Goal: Browse casually

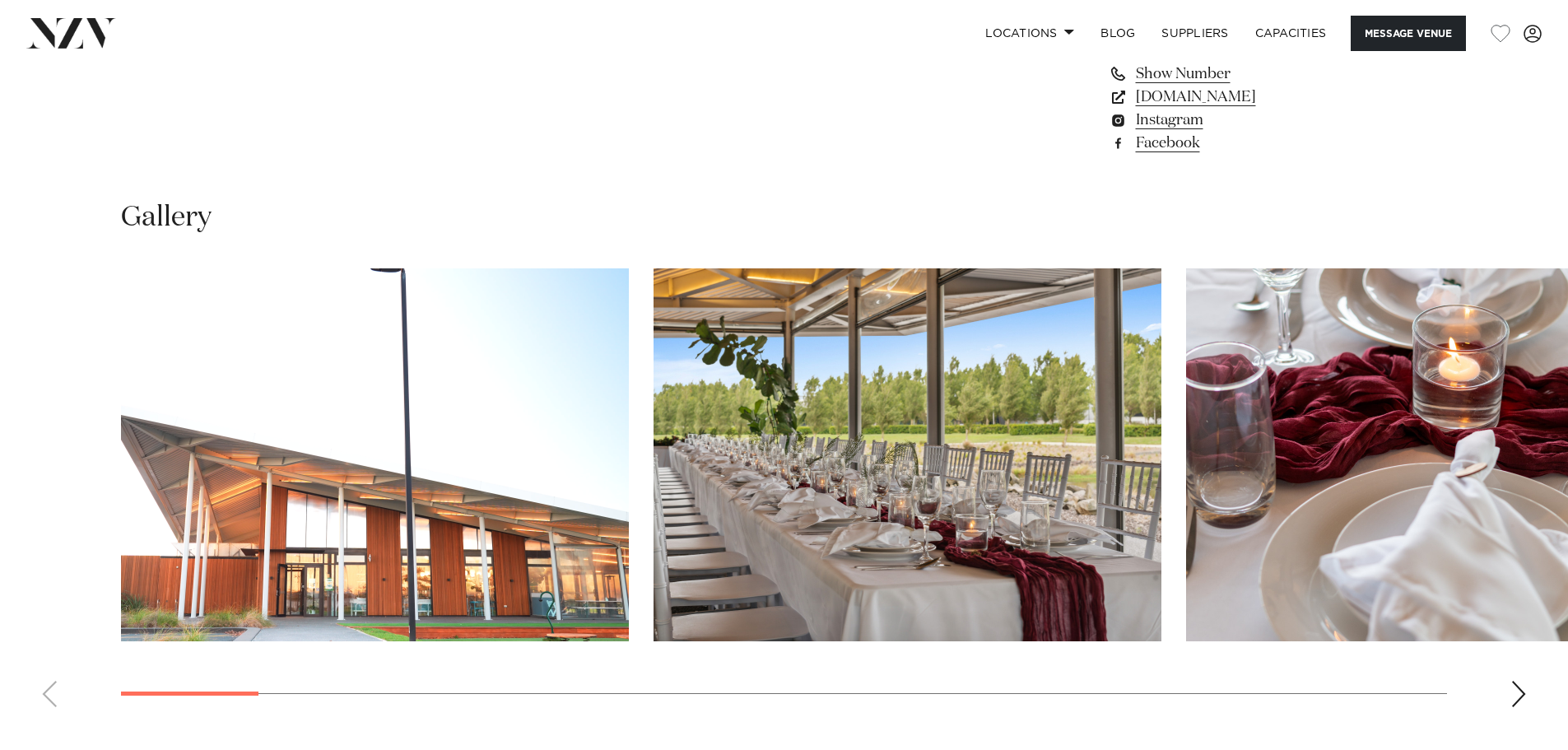
scroll to position [1564, 0]
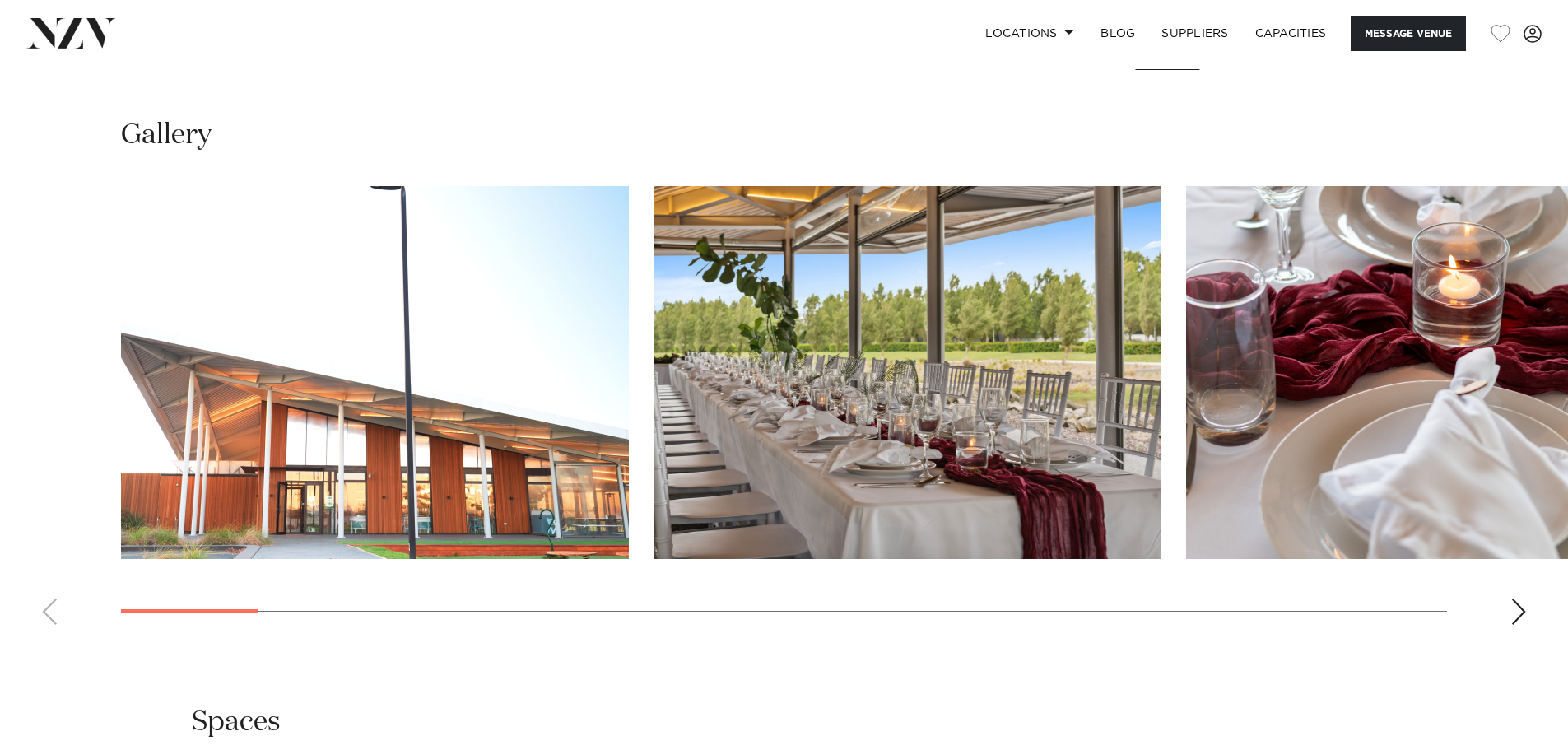
click at [1524, 612] on div "Next slide" at bounding box center [1518, 611] width 17 height 27
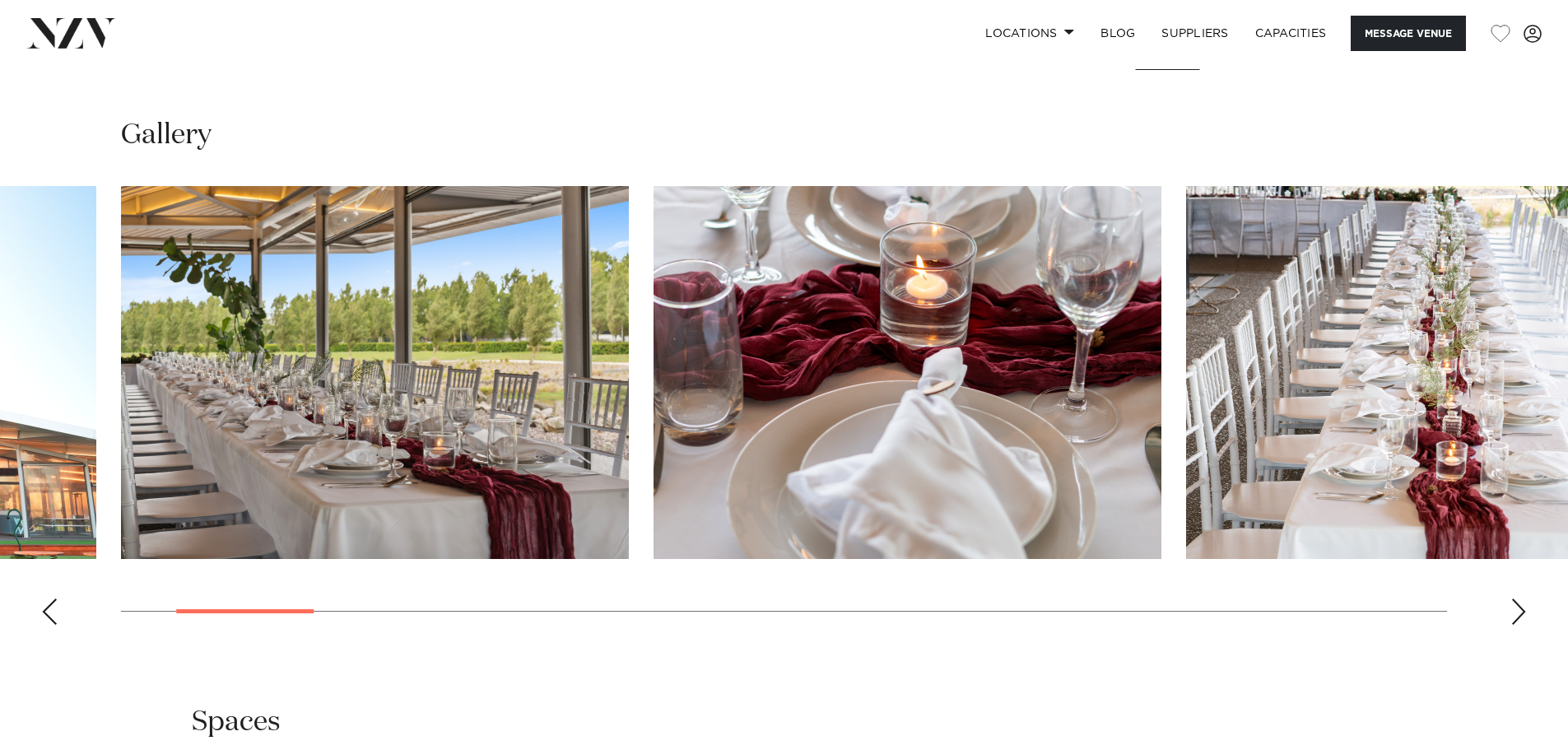
click at [1524, 612] on div "Next slide" at bounding box center [1518, 611] width 17 height 27
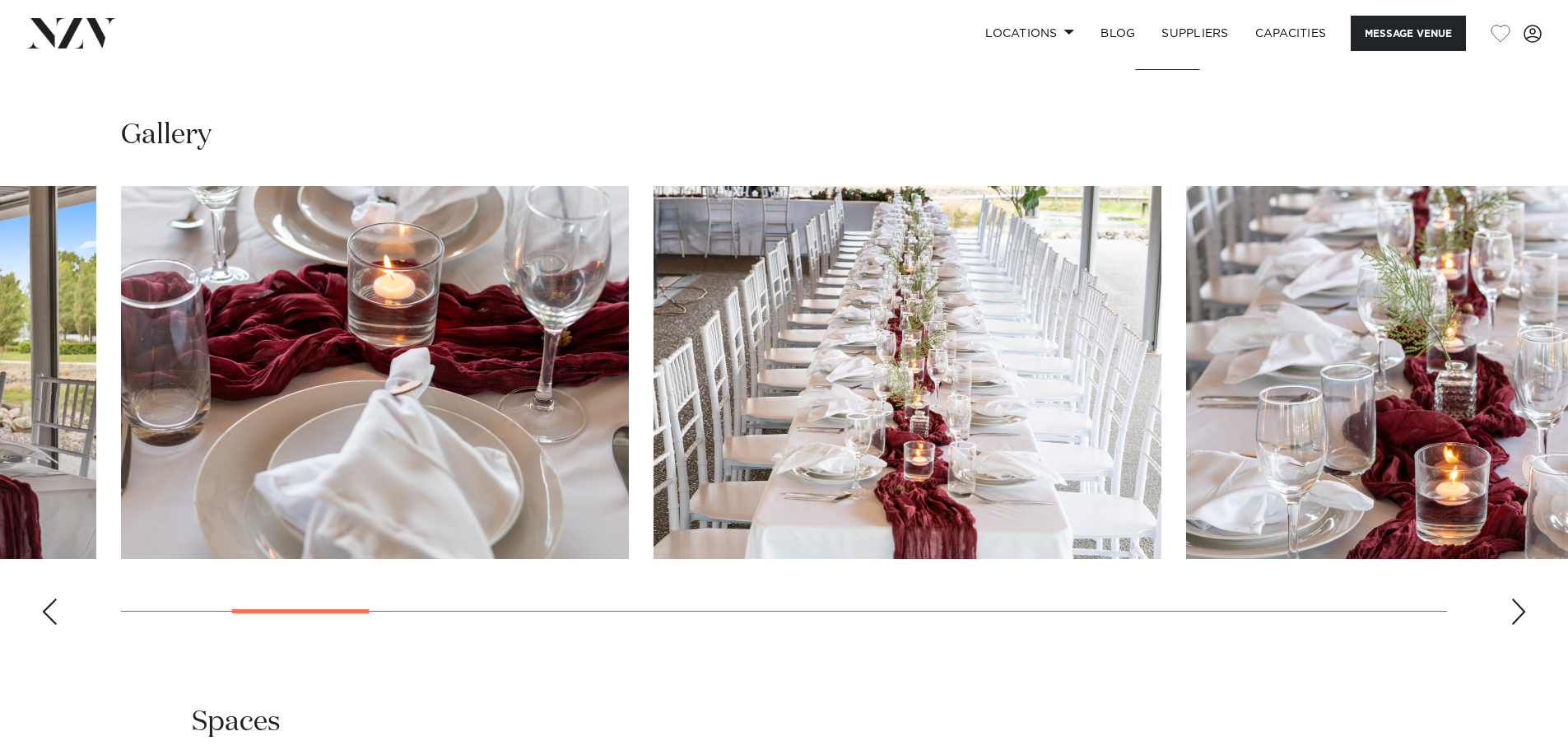
click at [1524, 612] on div "Next slide" at bounding box center [1518, 611] width 17 height 27
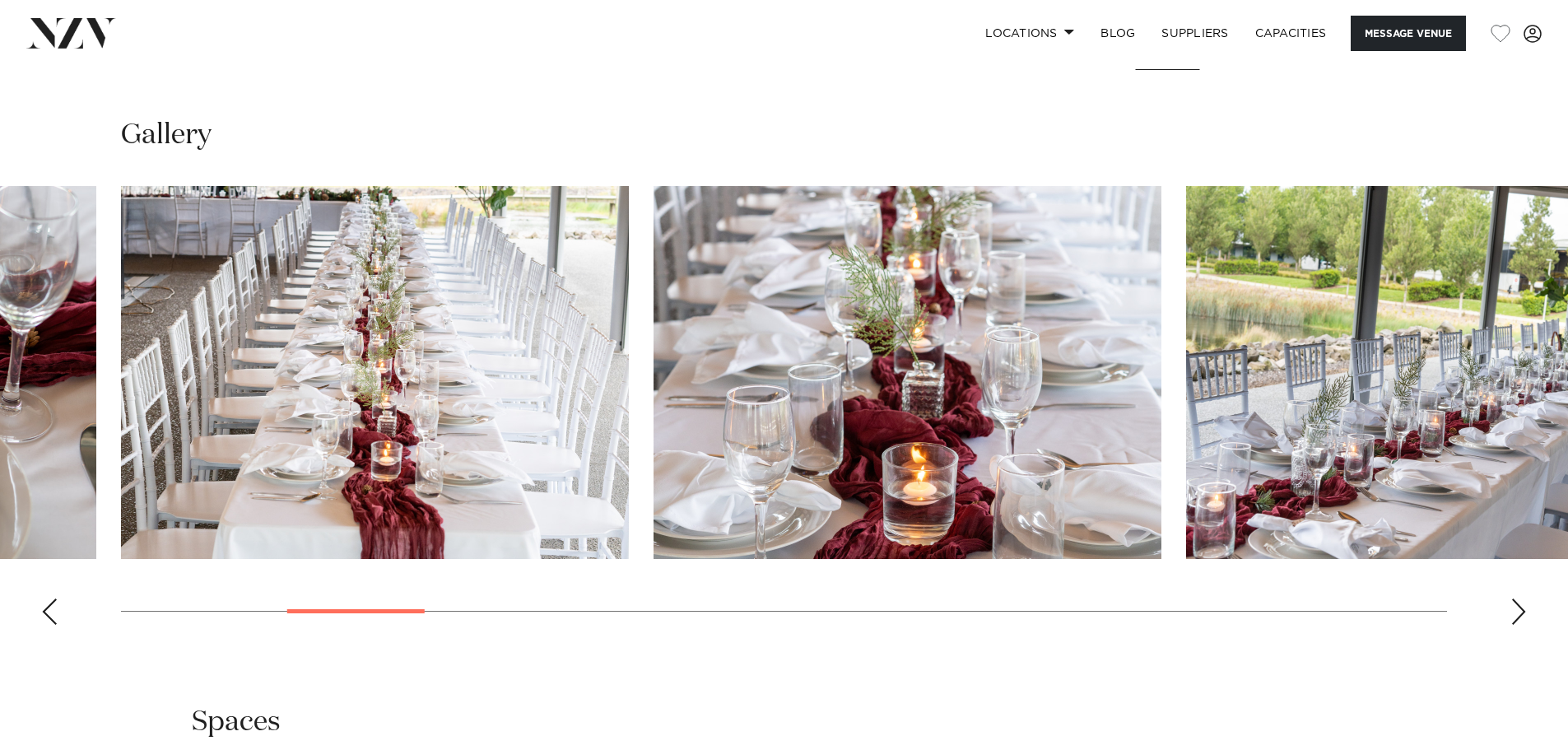
click at [1524, 612] on div "Next slide" at bounding box center [1518, 611] width 17 height 27
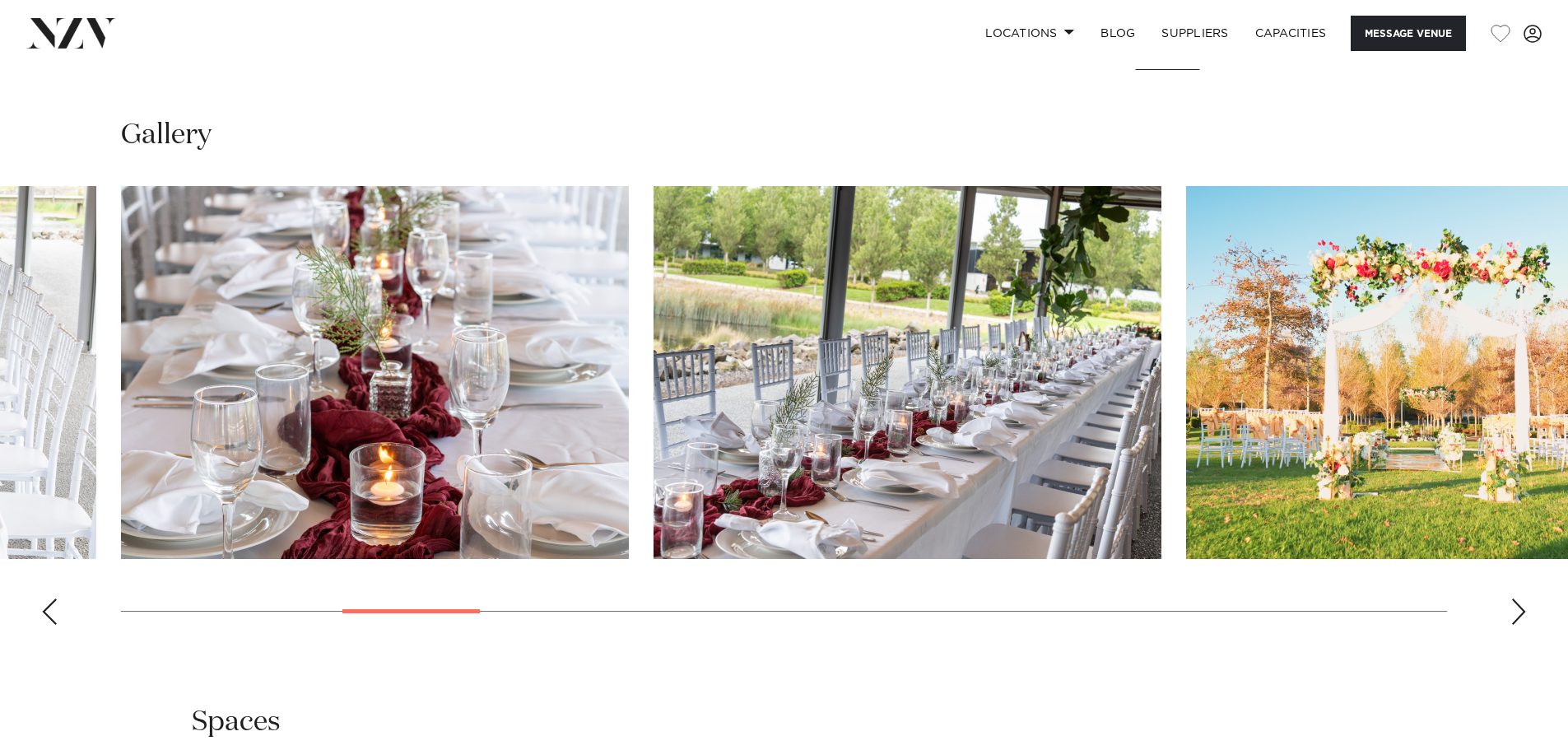
click at [1524, 612] on div "Next slide" at bounding box center [1518, 611] width 17 height 27
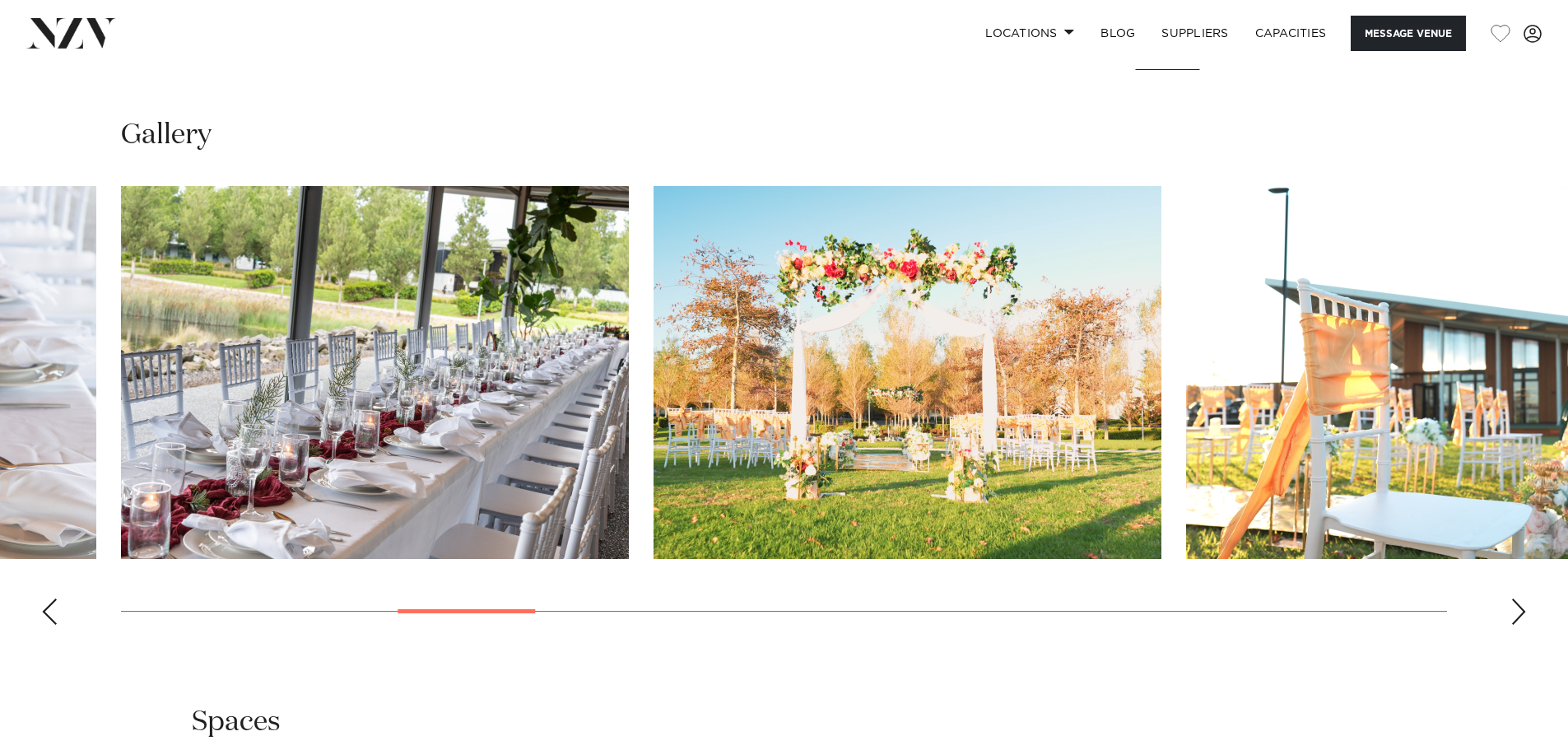
click at [1524, 612] on div "Next slide" at bounding box center [1518, 611] width 17 height 27
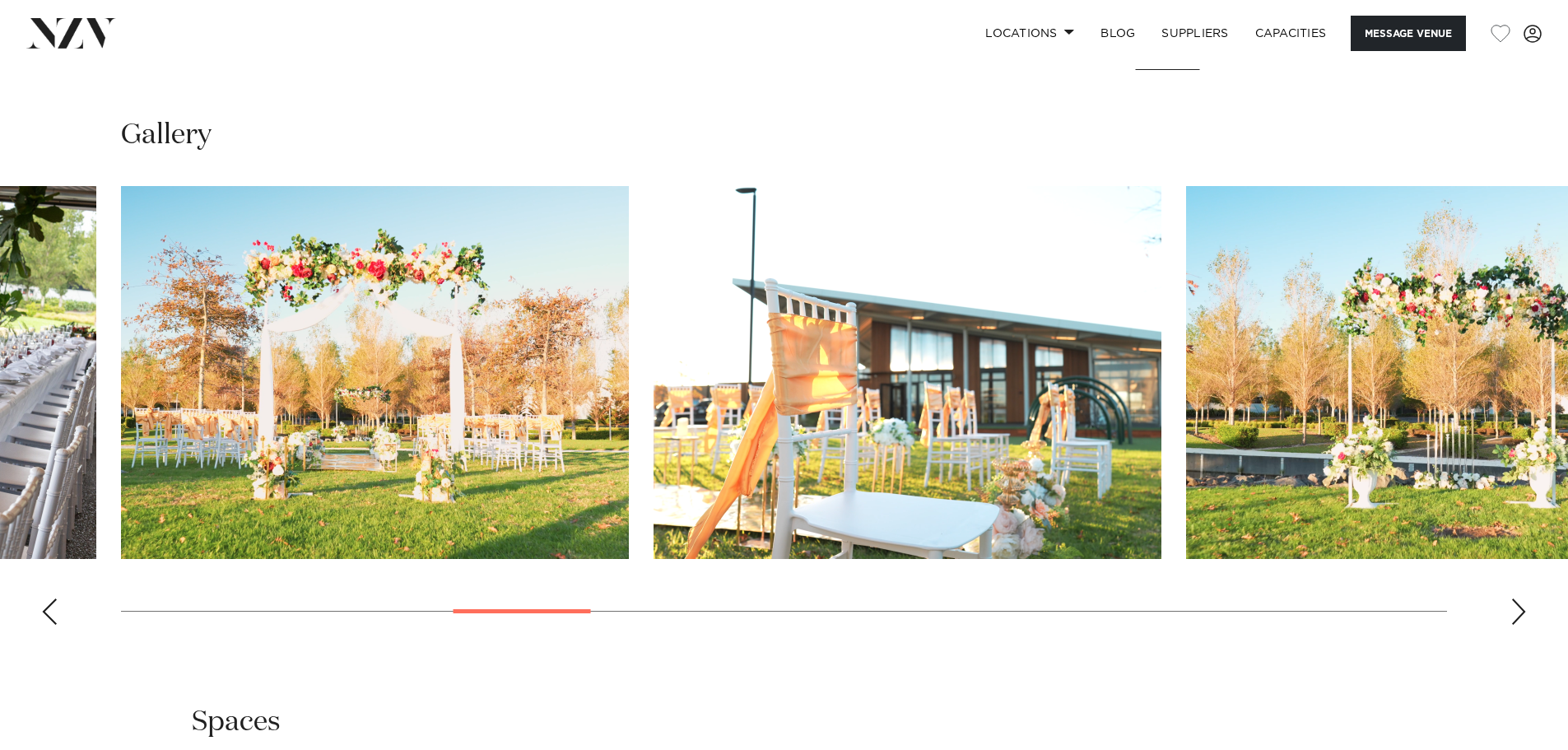
click at [1524, 612] on div "Next slide" at bounding box center [1518, 611] width 17 height 27
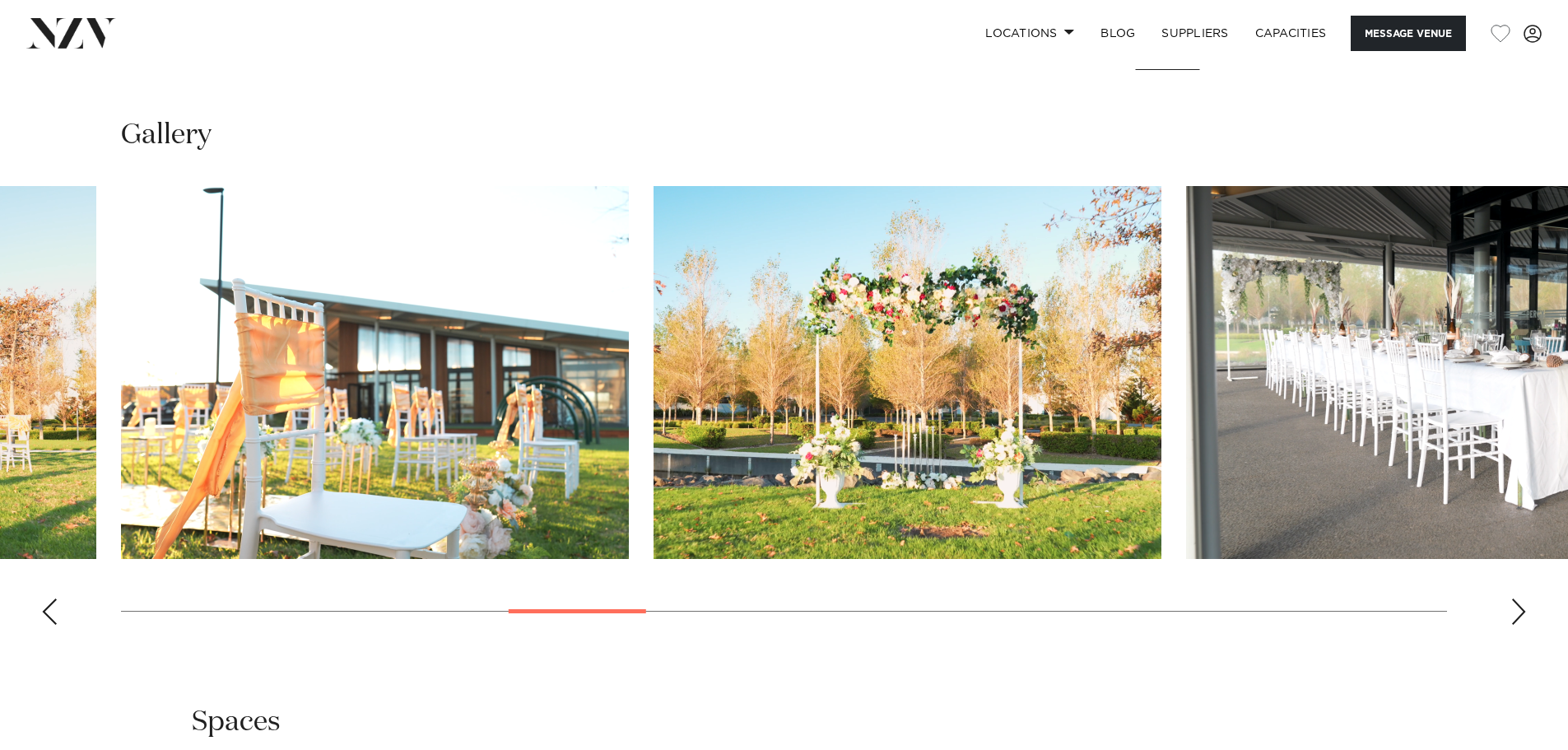
click at [1522, 612] on div "Next slide" at bounding box center [1518, 611] width 17 height 27
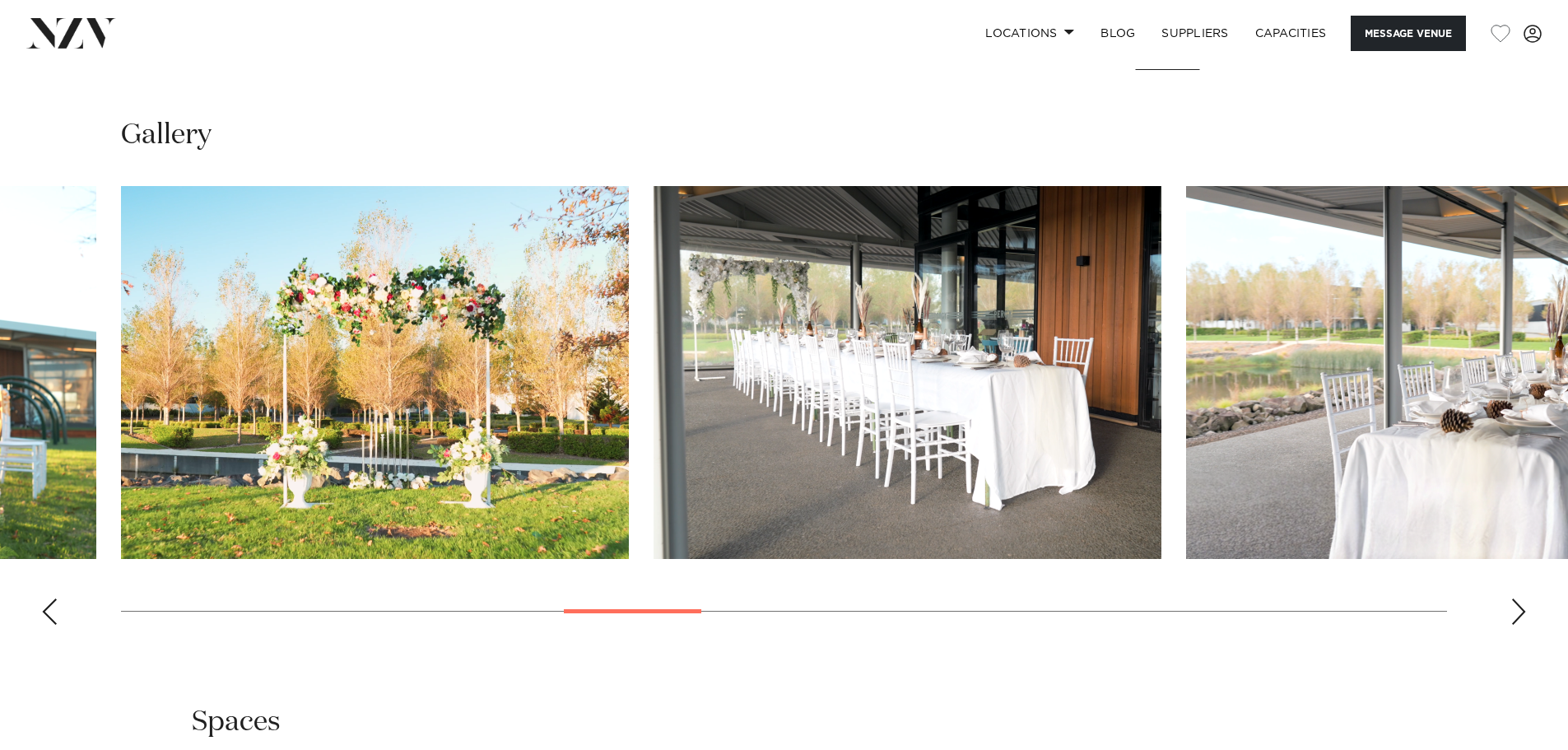
click at [1522, 612] on div "Next slide" at bounding box center [1518, 611] width 17 height 27
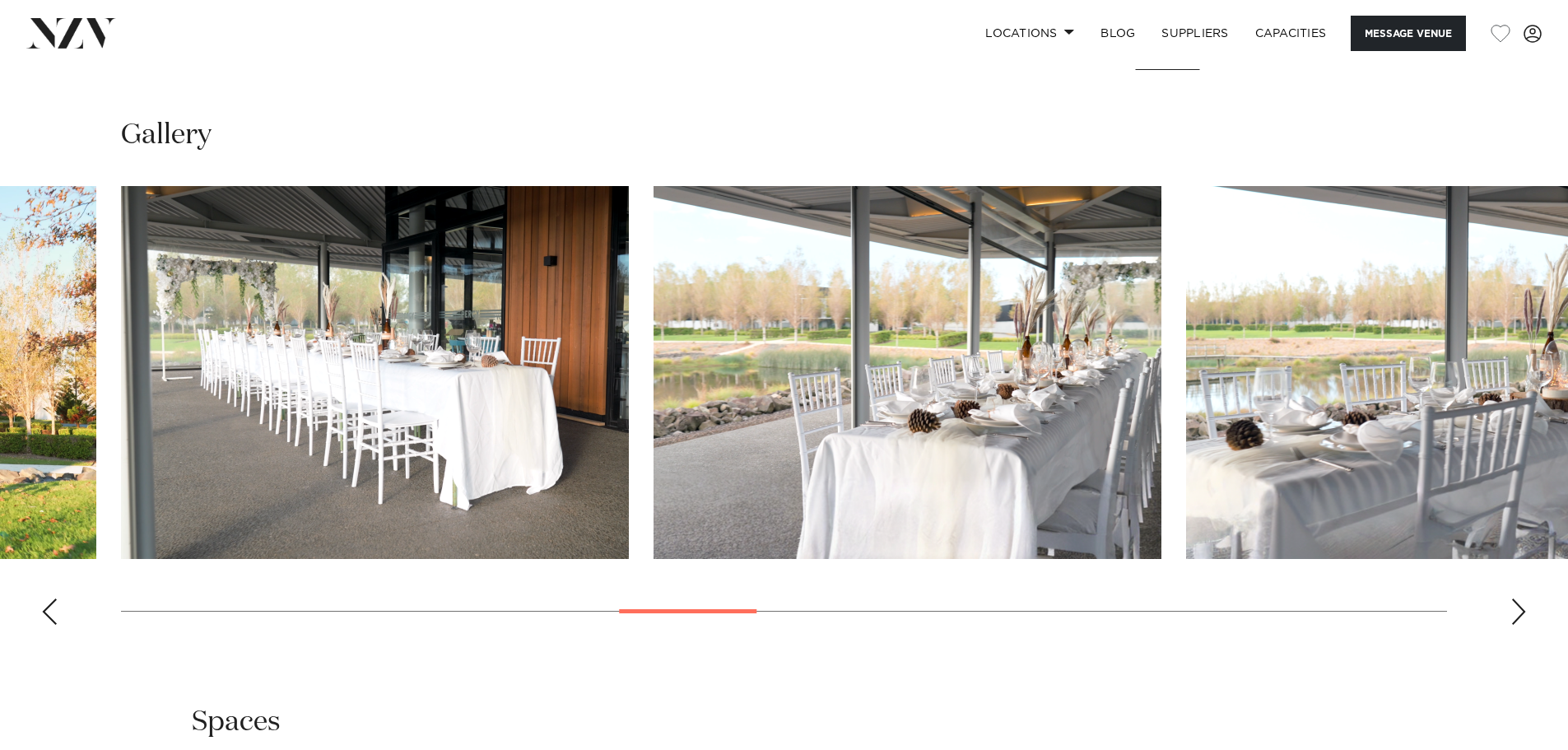
click at [1522, 612] on div "Next slide" at bounding box center [1518, 611] width 17 height 27
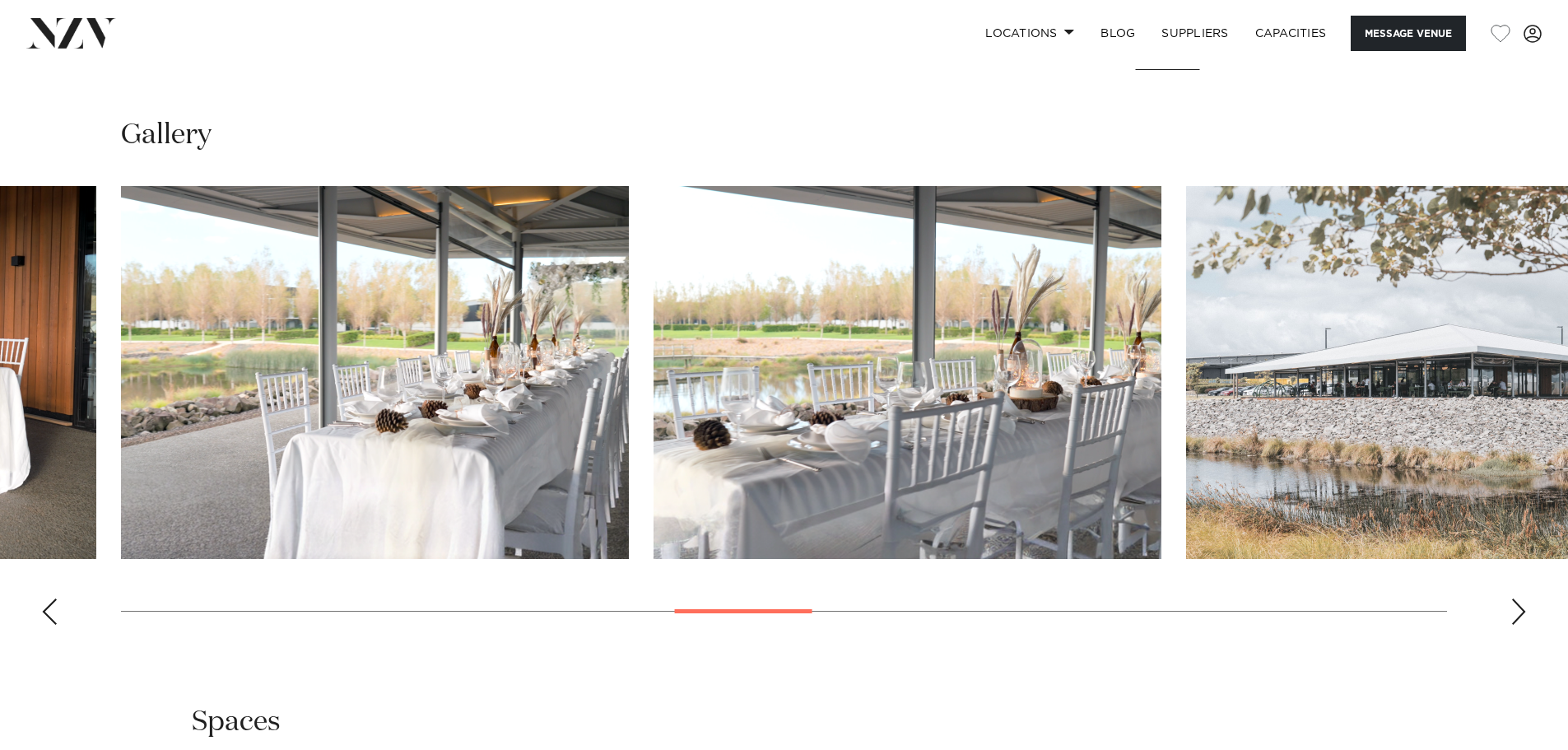
click at [1522, 612] on div "Next slide" at bounding box center [1518, 611] width 17 height 27
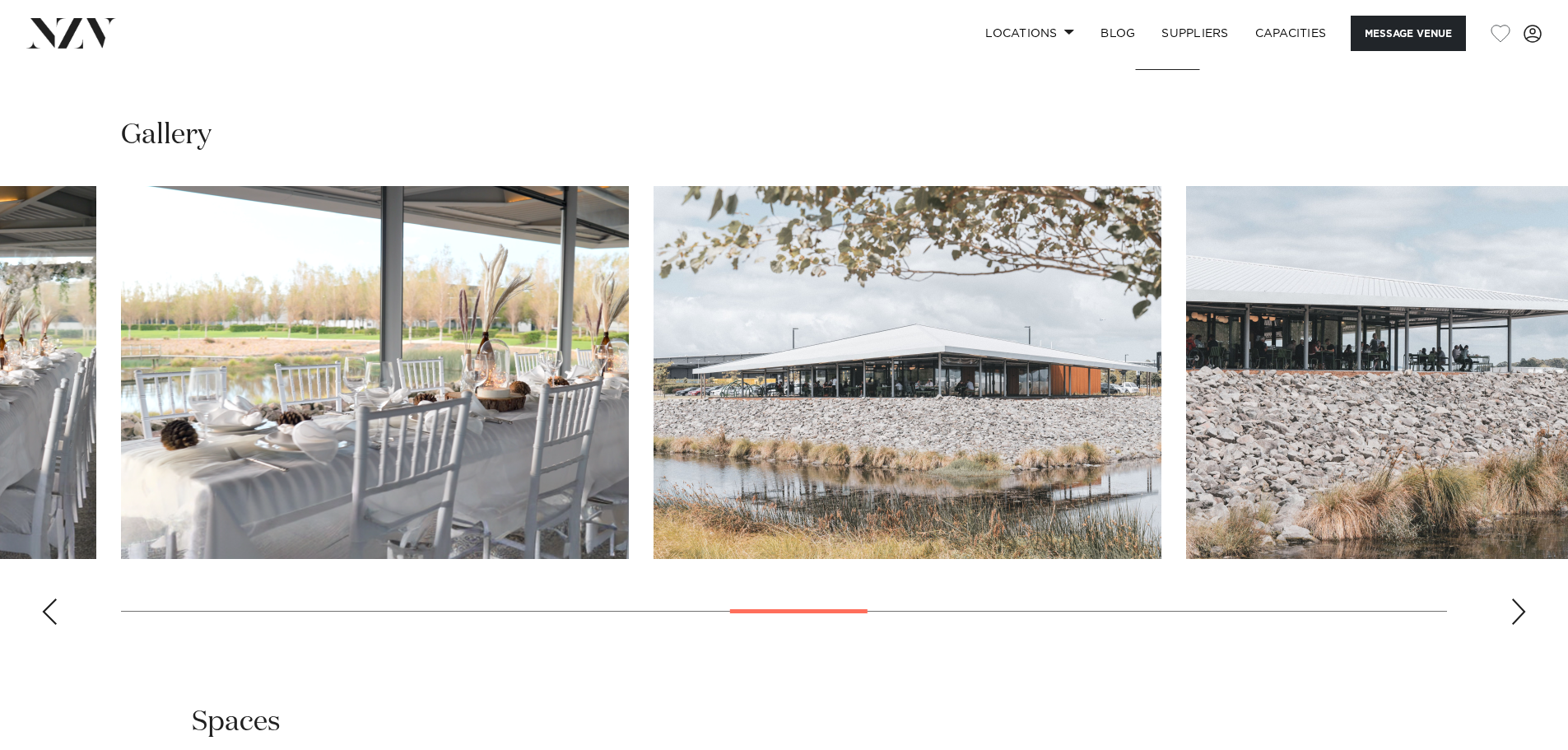
click at [1522, 612] on div "Next slide" at bounding box center [1518, 611] width 17 height 27
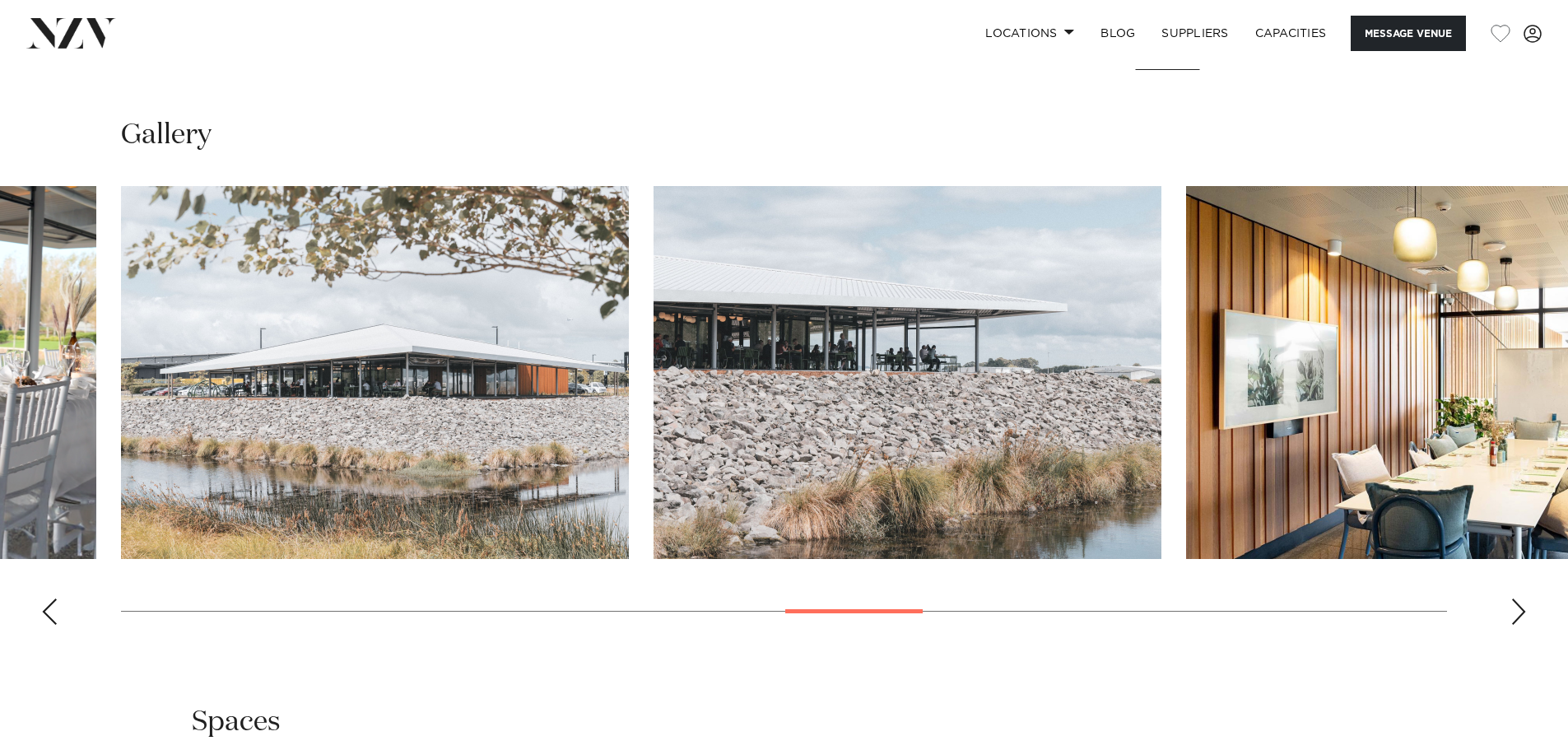
click at [1522, 612] on div "Next slide" at bounding box center [1518, 611] width 17 height 27
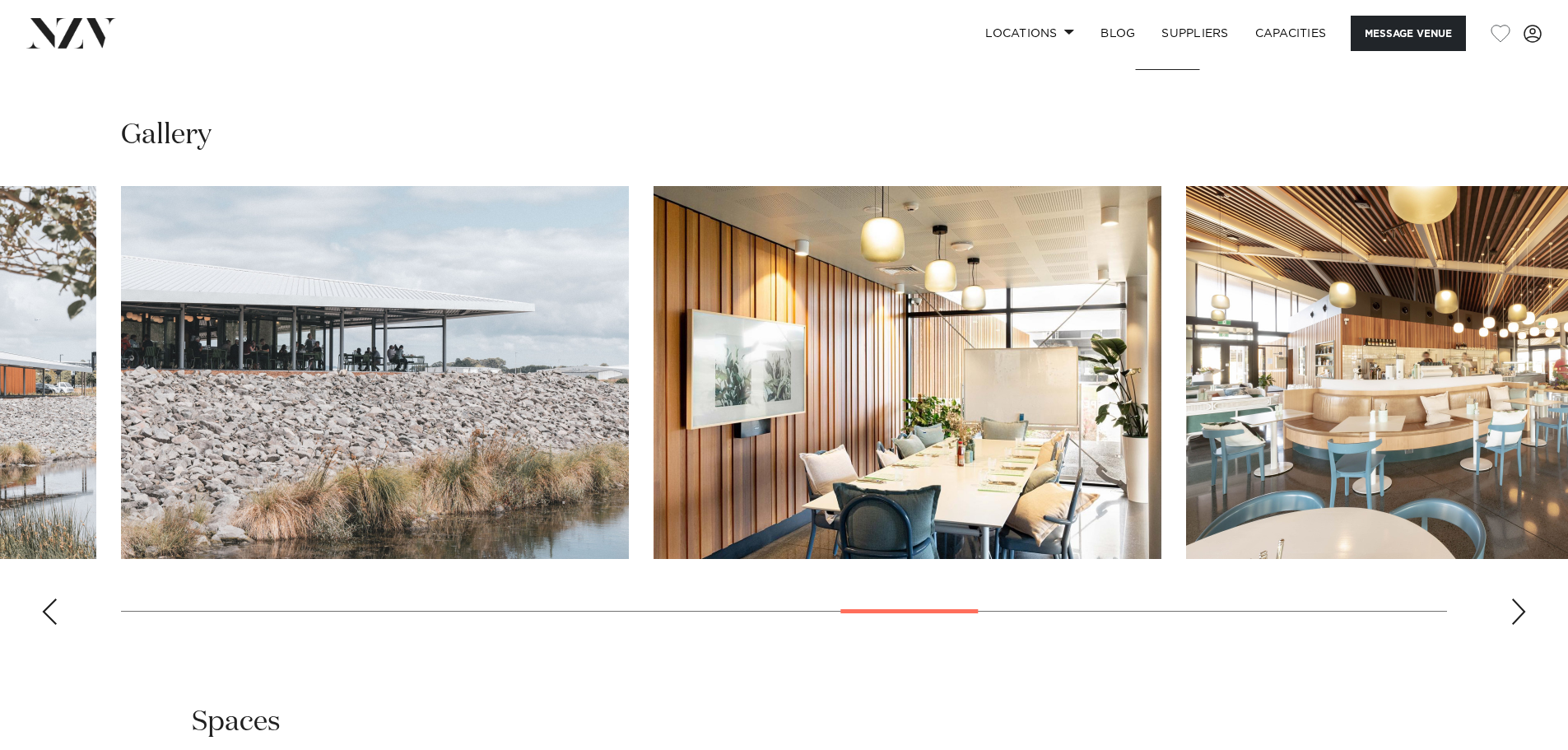
click at [1522, 612] on div "Next slide" at bounding box center [1518, 611] width 17 height 27
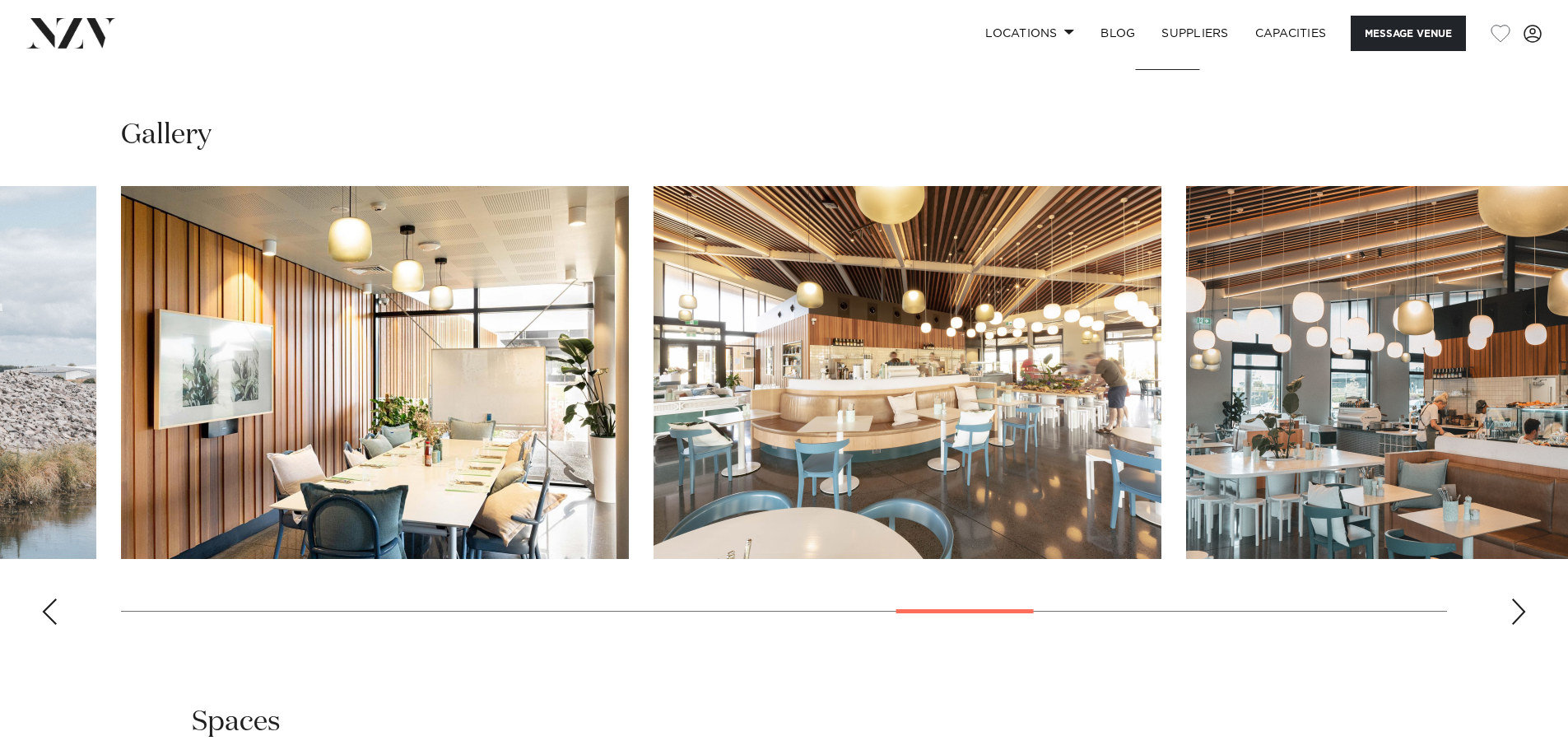
click at [1515, 607] on div "Next slide" at bounding box center [1518, 611] width 17 height 27
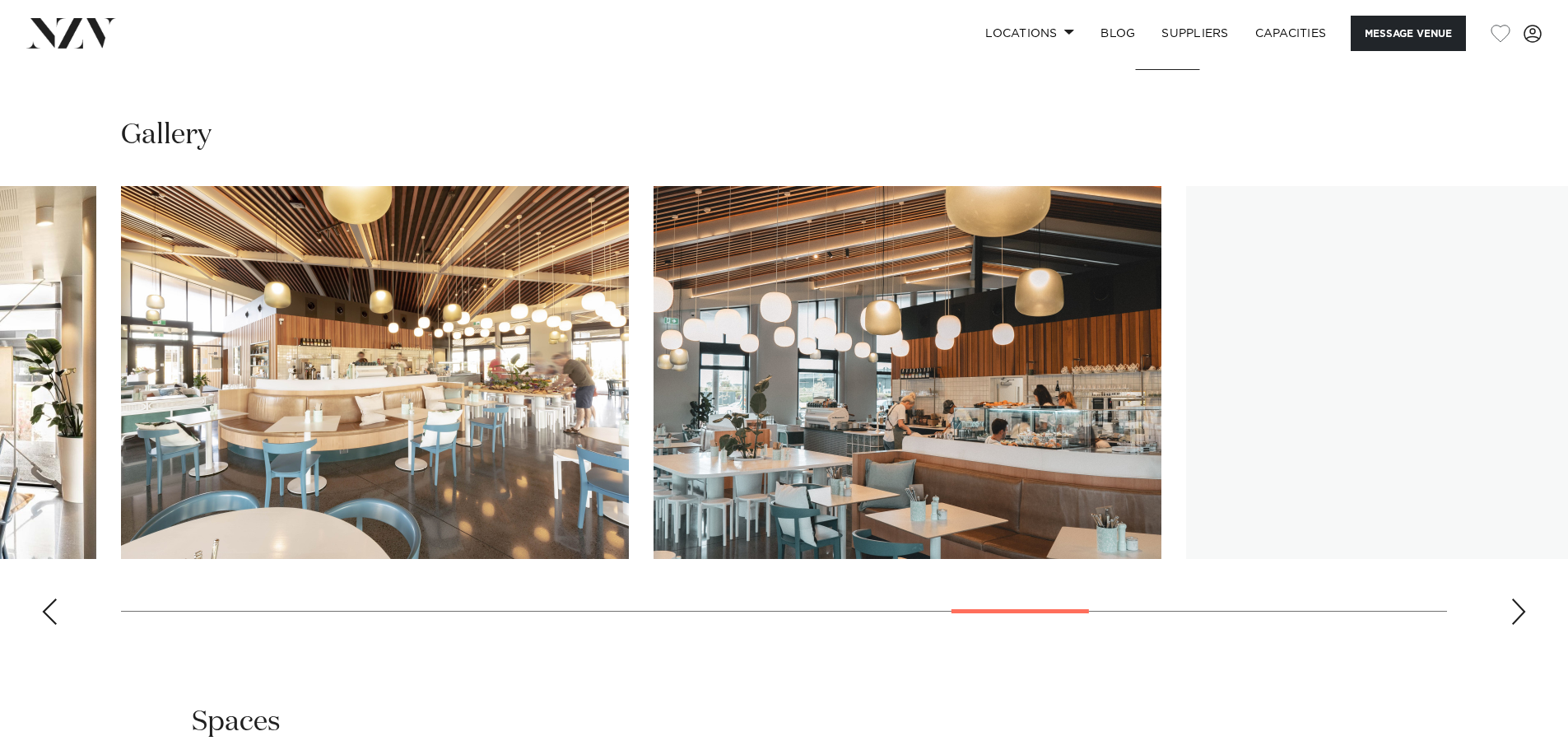
click at [1515, 607] on div "Next slide" at bounding box center [1518, 611] width 17 height 27
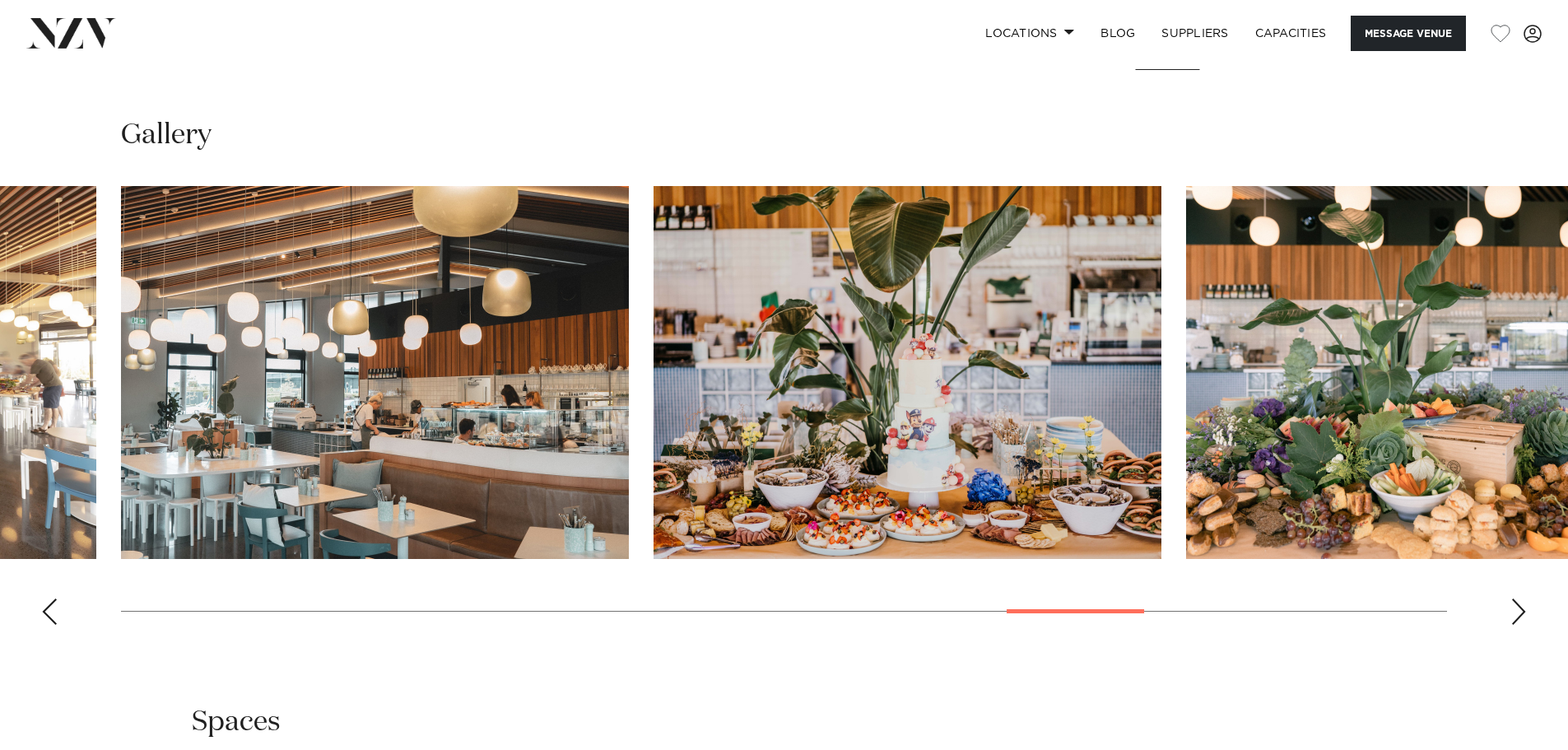
click at [1515, 606] on div "Next slide" at bounding box center [1518, 611] width 17 height 27
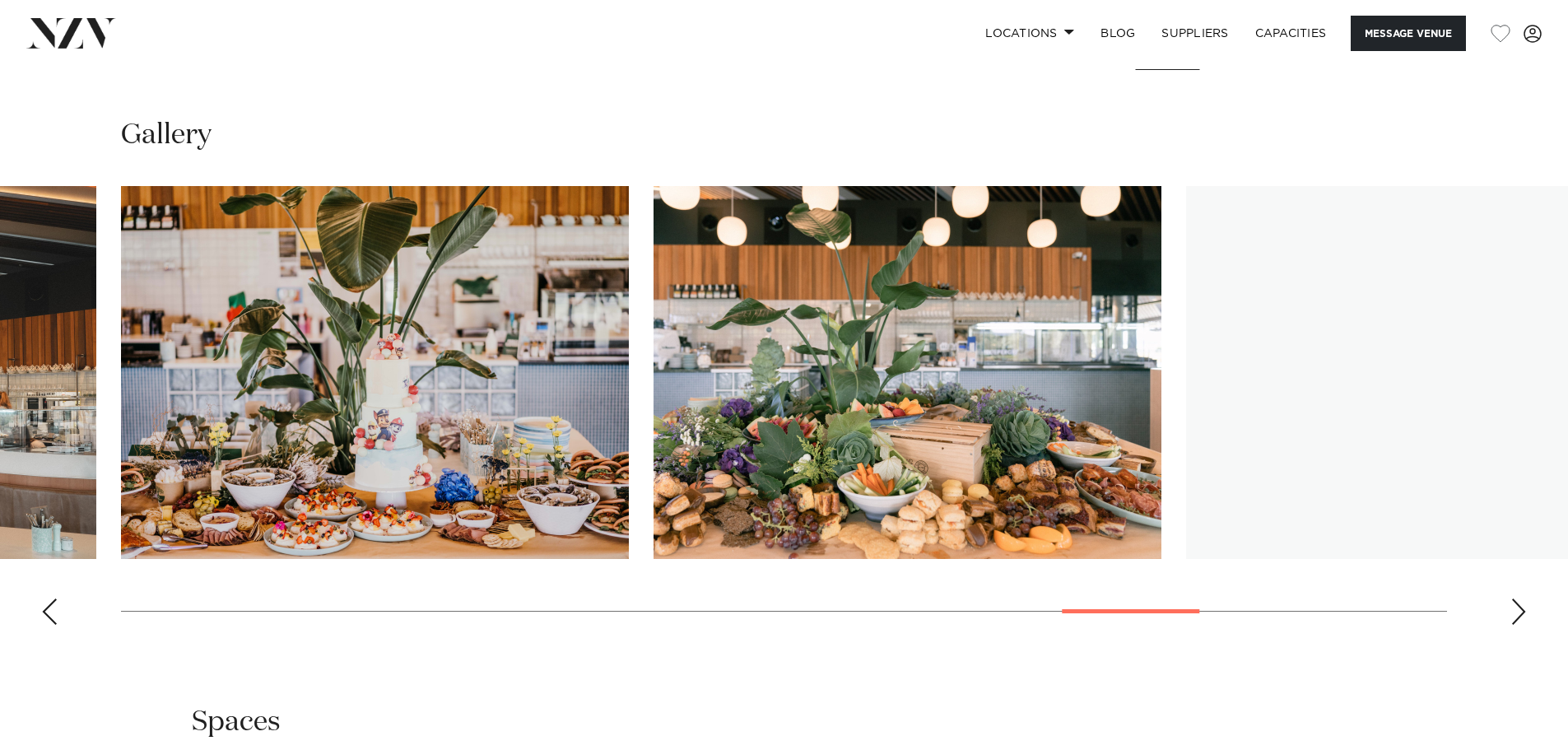
click at [1515, 606] on div "Next slide" at bounding box center [1518, 611] width 17 height 27
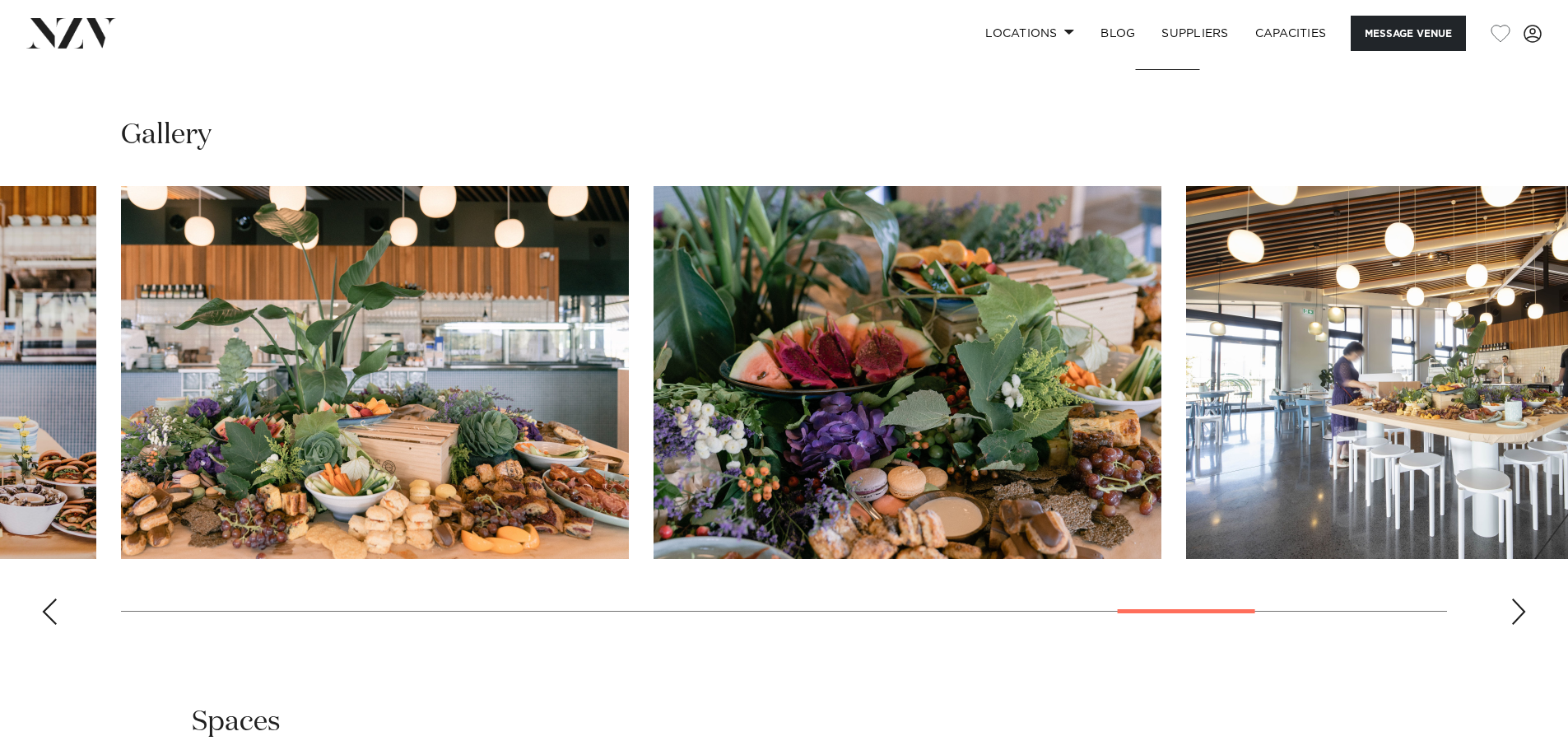
click at [1515, 606] on div "Next slide" at bounding box center [1518, 611] width 17 height 27
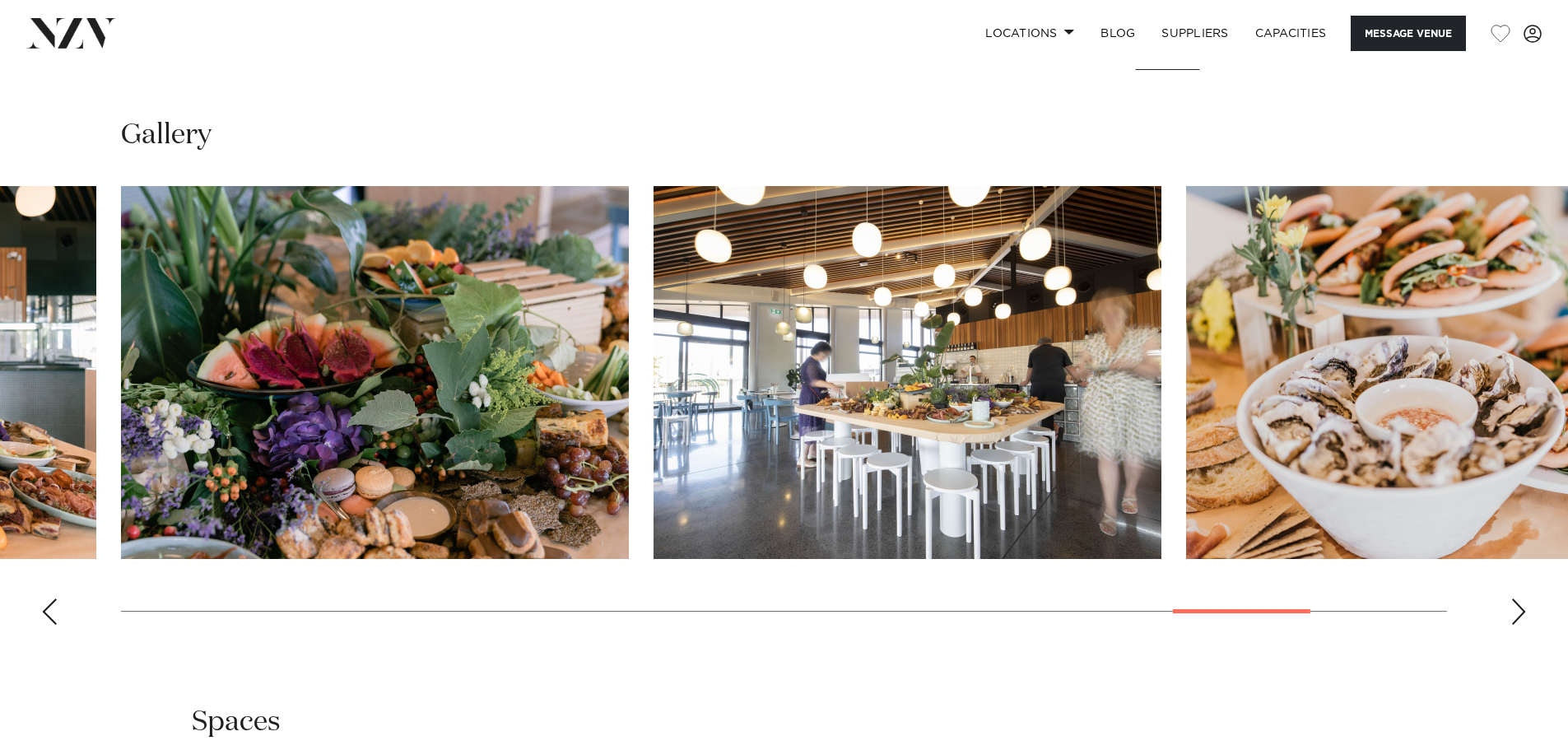
click at [1515, 606] on div "Next slide" at bounding box center [1518, 611] width 17 height 27
